Goal: Task Accomplishment & Management: Manage account settings

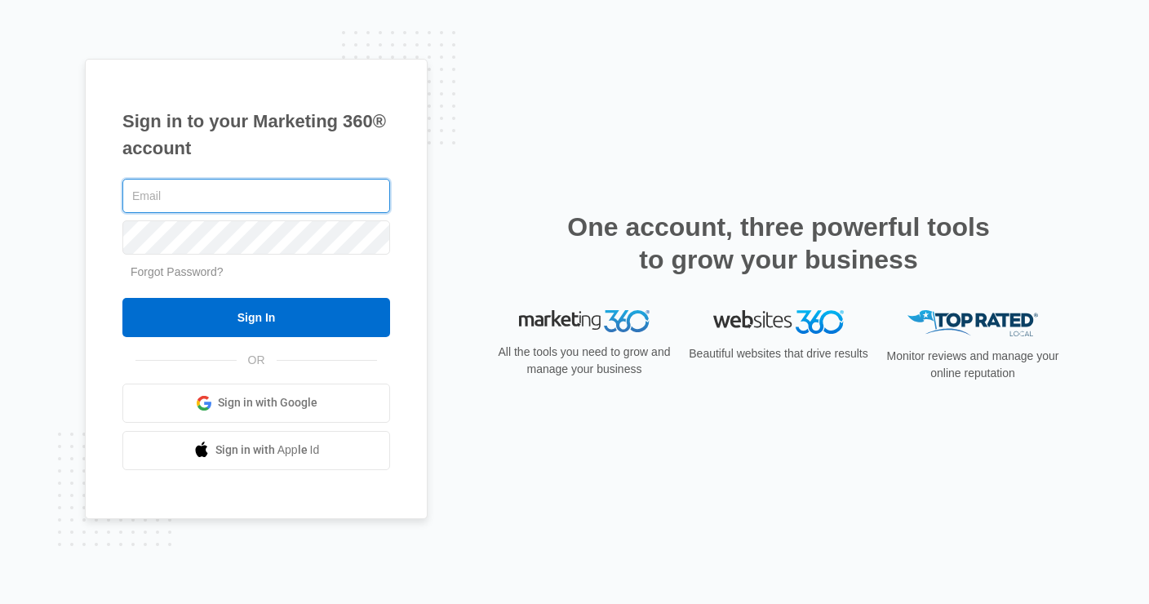
type input "[PERSON_NAME][EMAIL_ADDRESS][DOMAIN_NAME]"
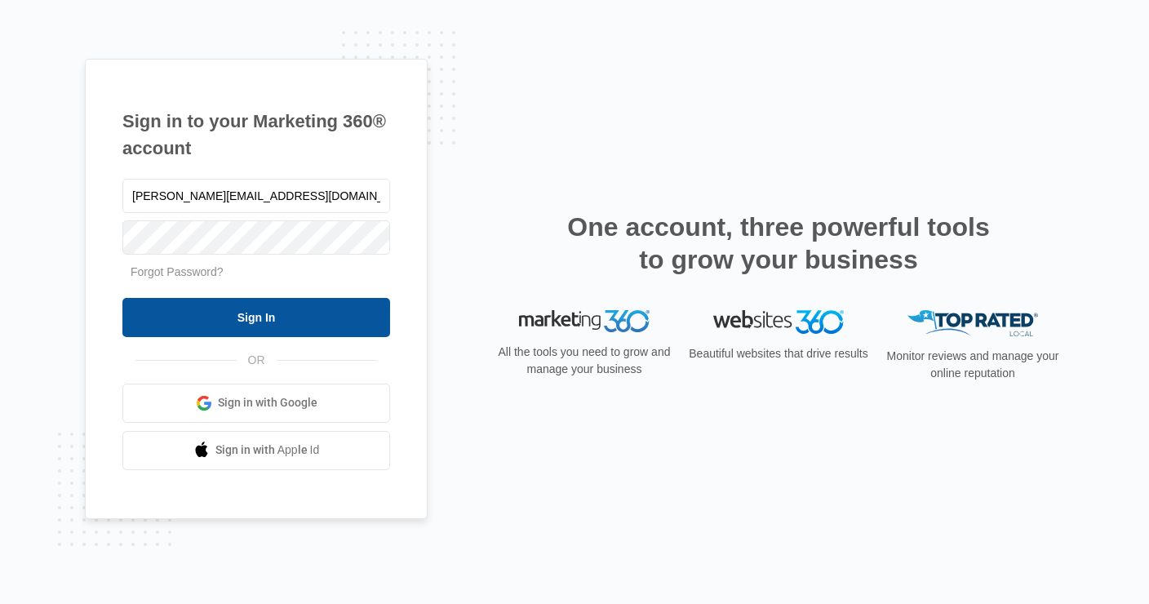
click at [292, 326] on input "Sign In" at bounding box center [256, 317] width 268 height 39
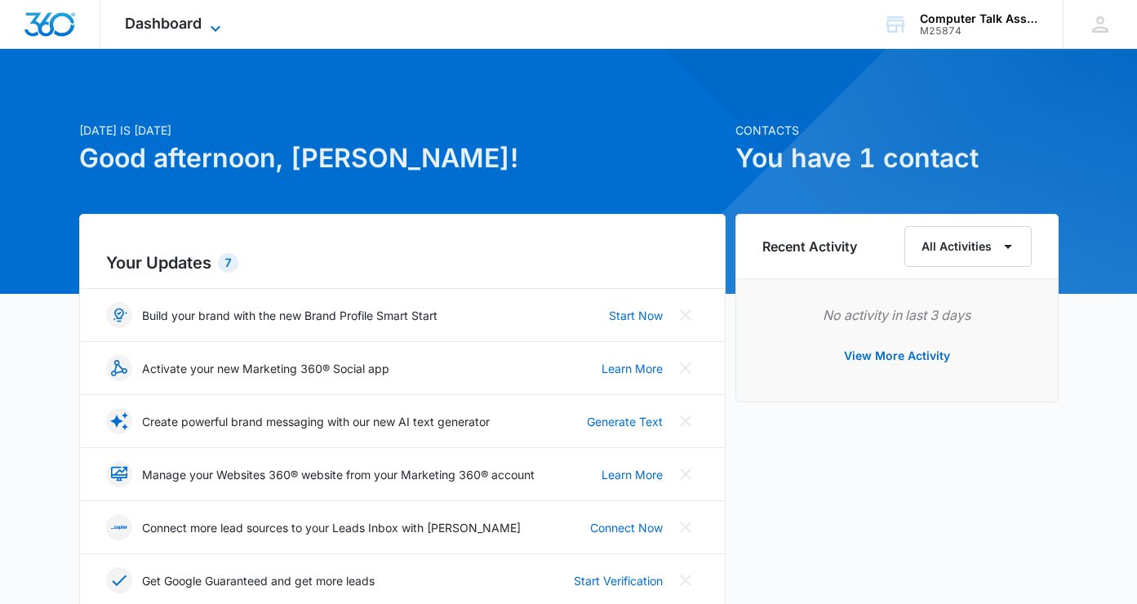
click at [197, 15] on span "Dashboard" at bounding box center [163, 23] width 77 height 17
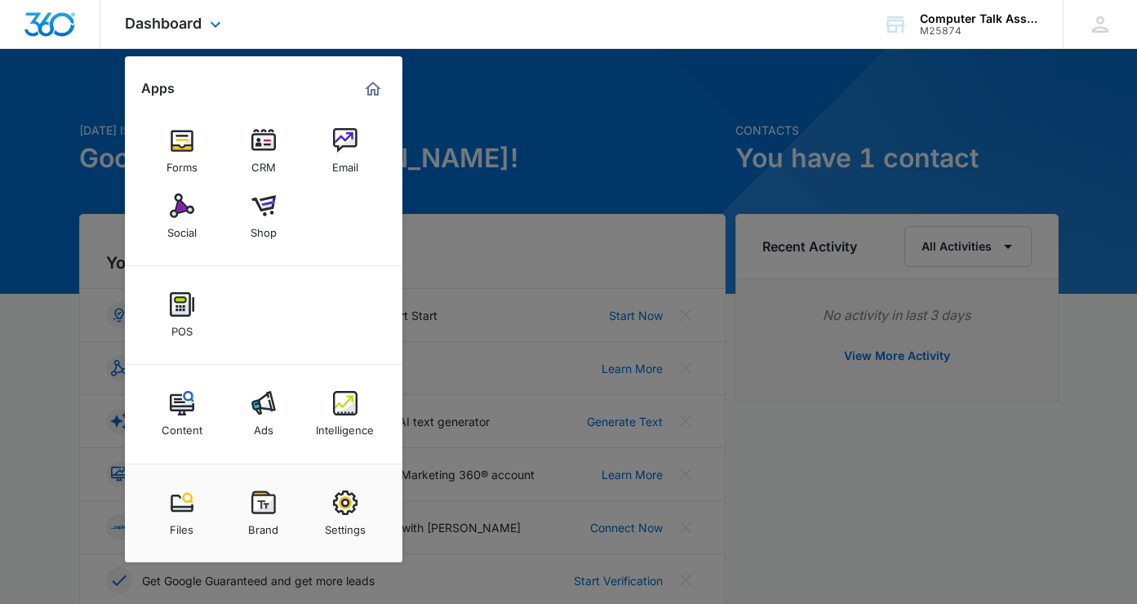
scroll to position [3, 0]
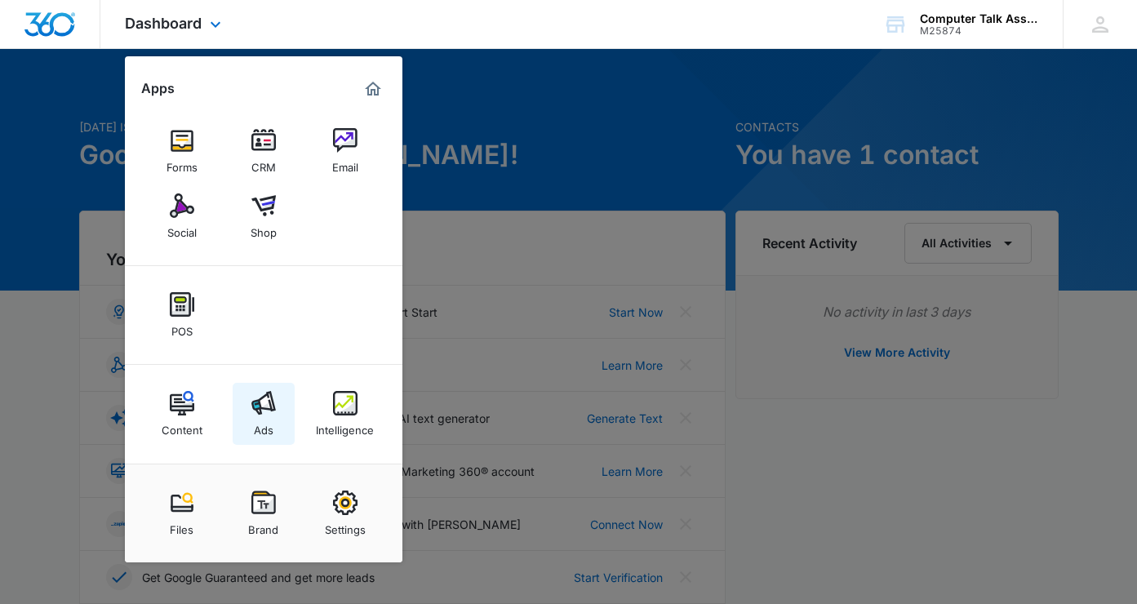
click at [265, 411] on img at bounding box center [263, 403] width 24 height 24
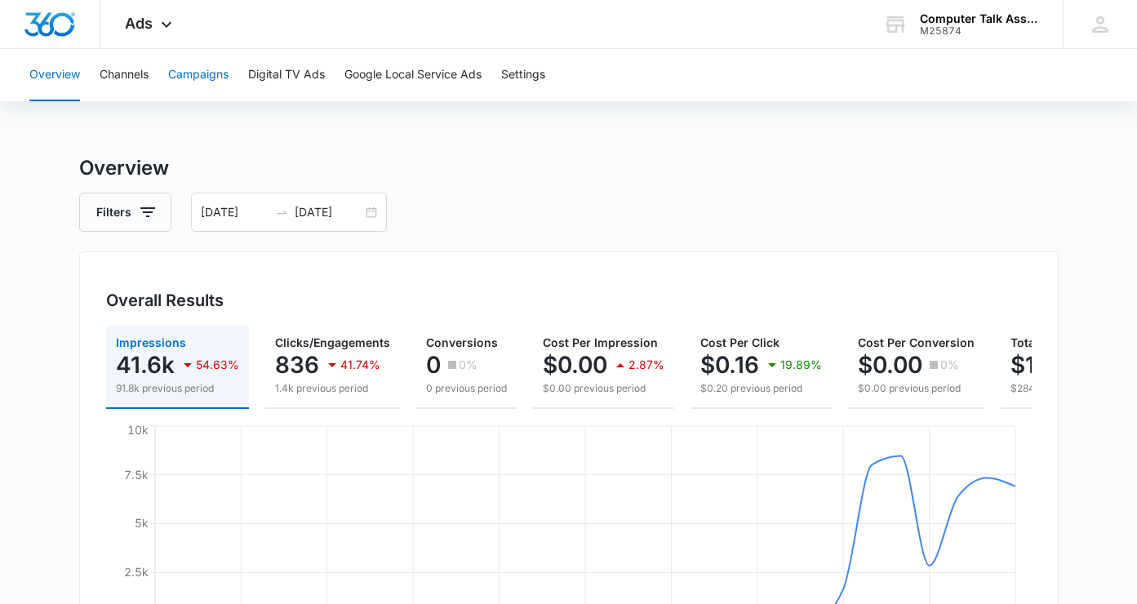
click at [220, 75] on button "Campaigns" at bounding box center [198, 75] width 60 height 52
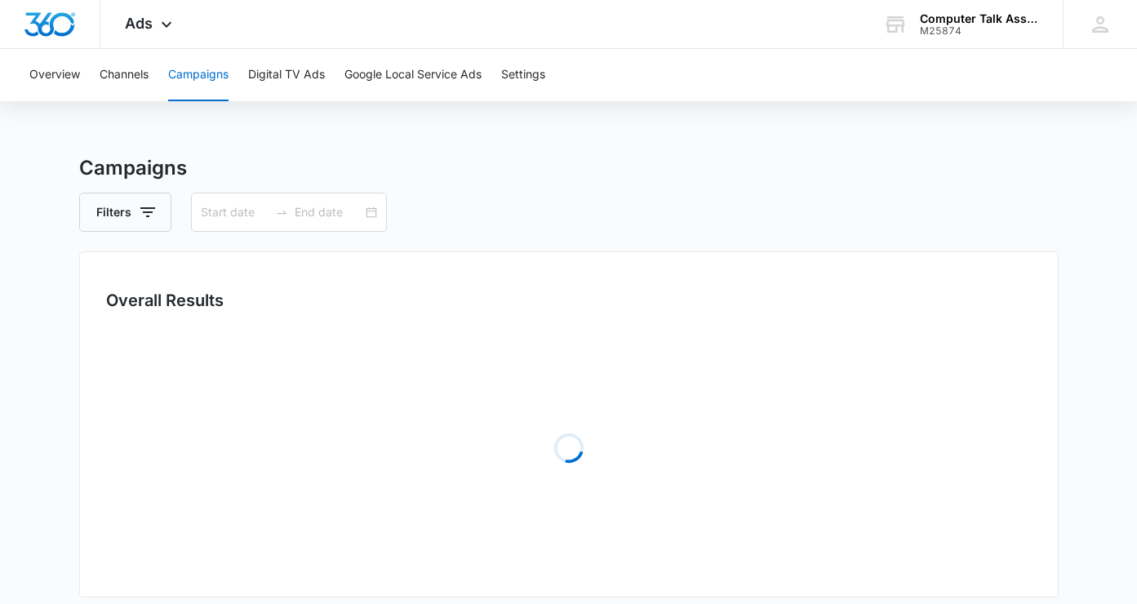
type input "[DATE]"
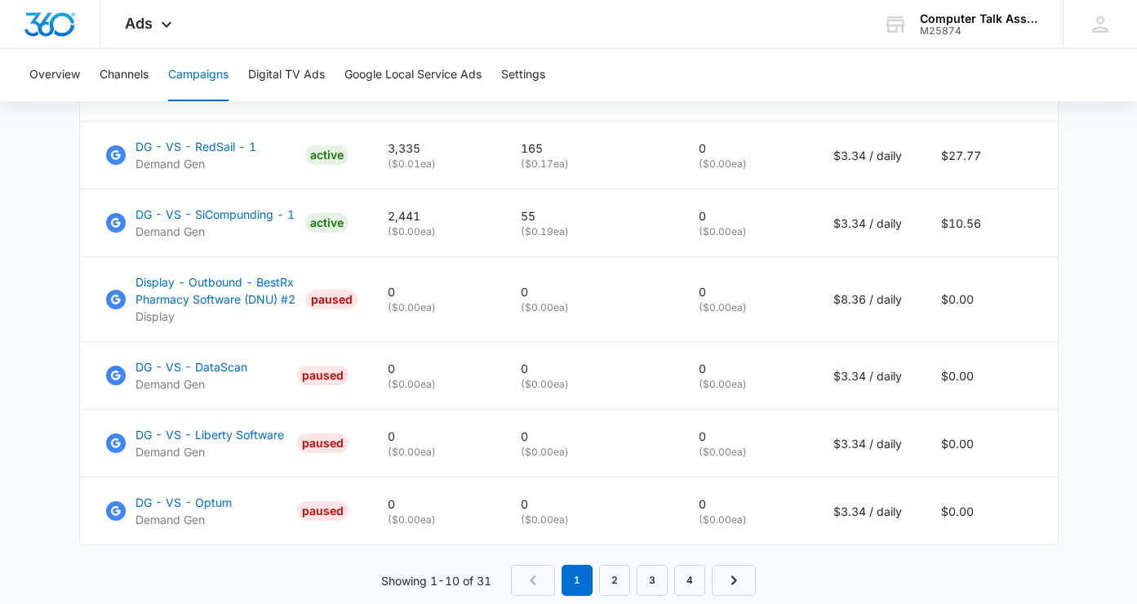
scroll to position [1145, 0]
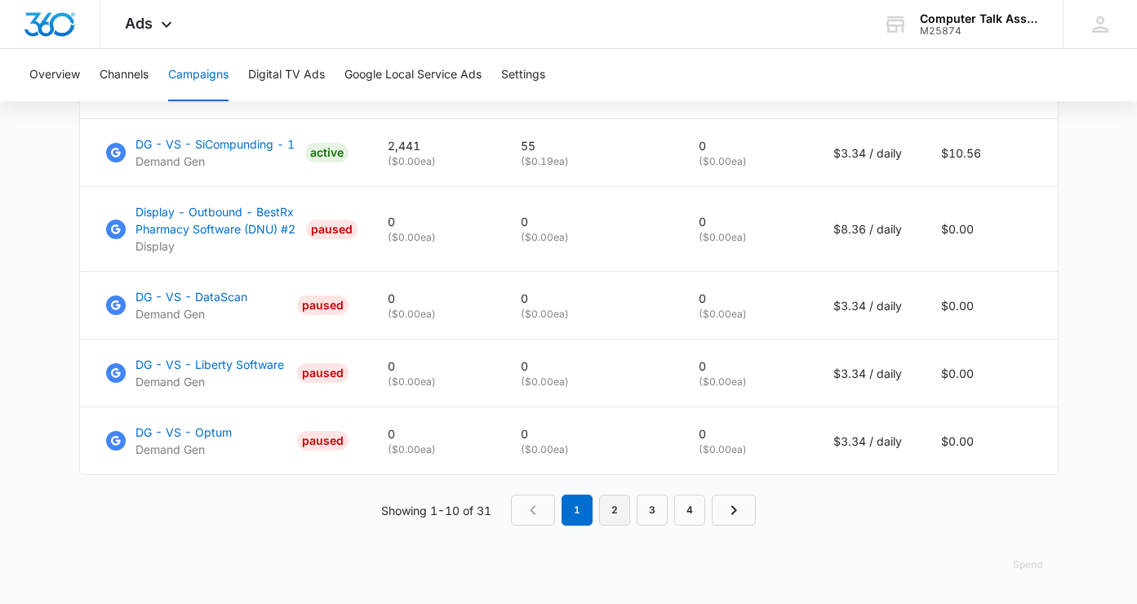
click at [618, 510] on link "2" at bounding box center [614, 510] width 31 height 31
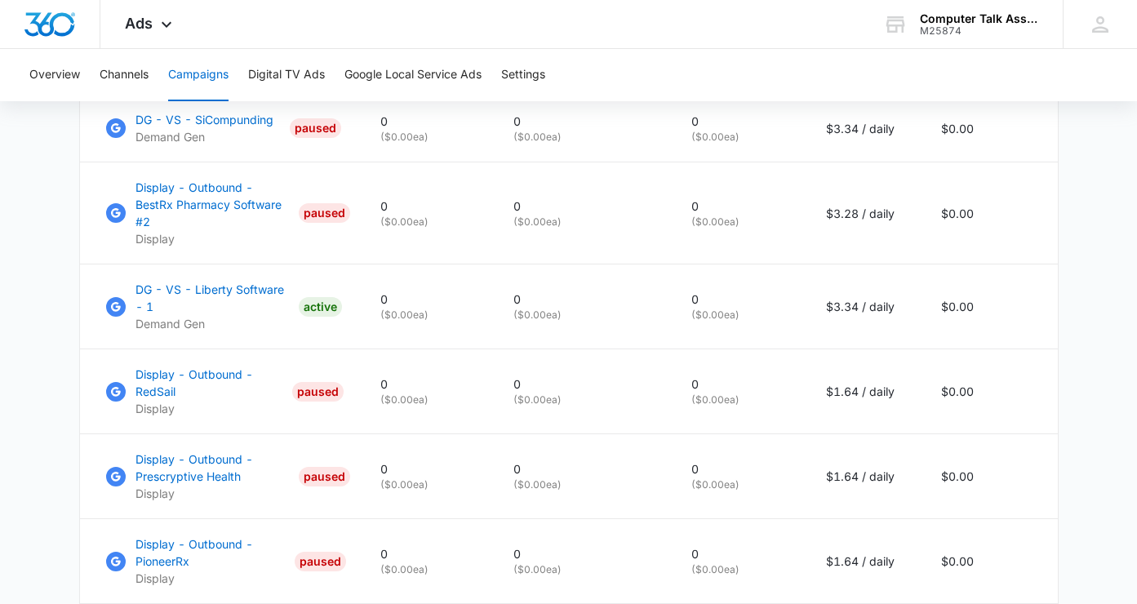
scroll to position [1214, 0]
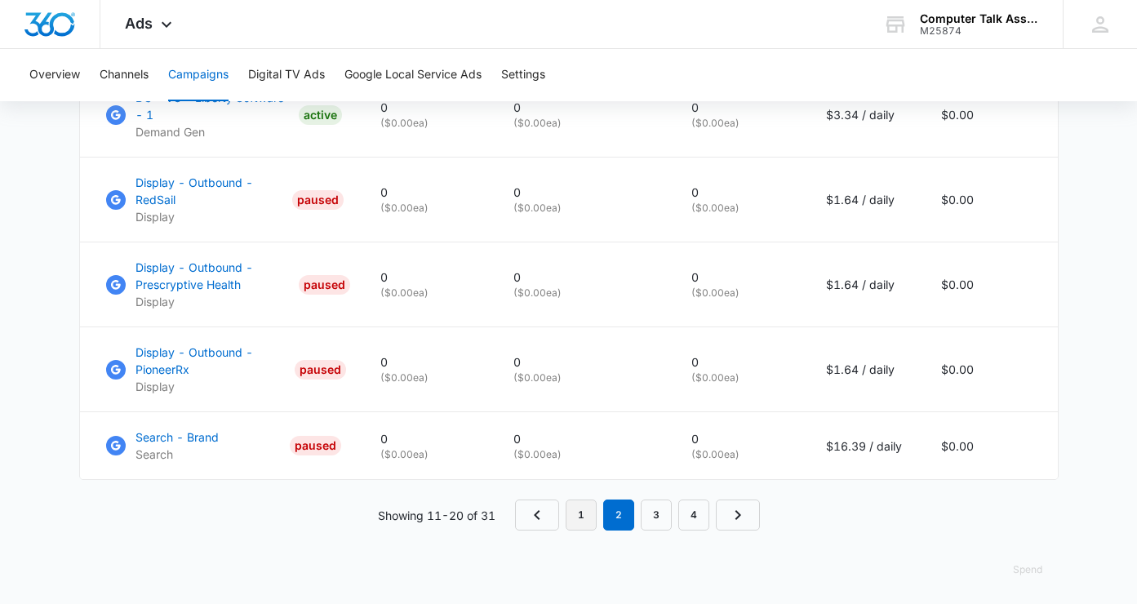
click at [586, 507] on link "1" at bounding box center [581, 514] width 31 height 31
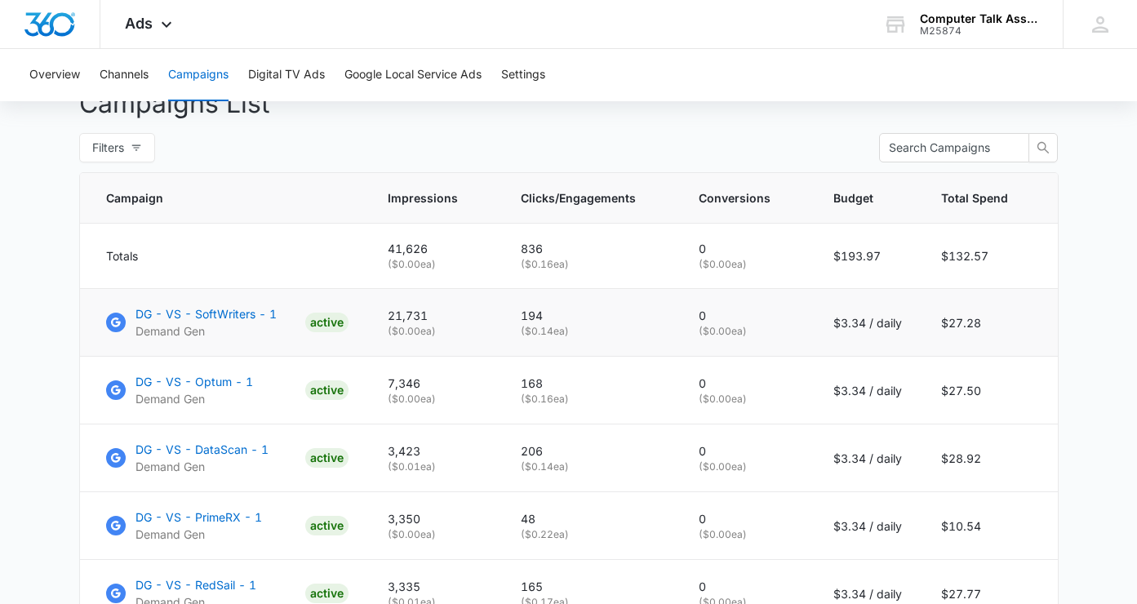
scroll to position [823, 0]
